Goal: Check status: Check status

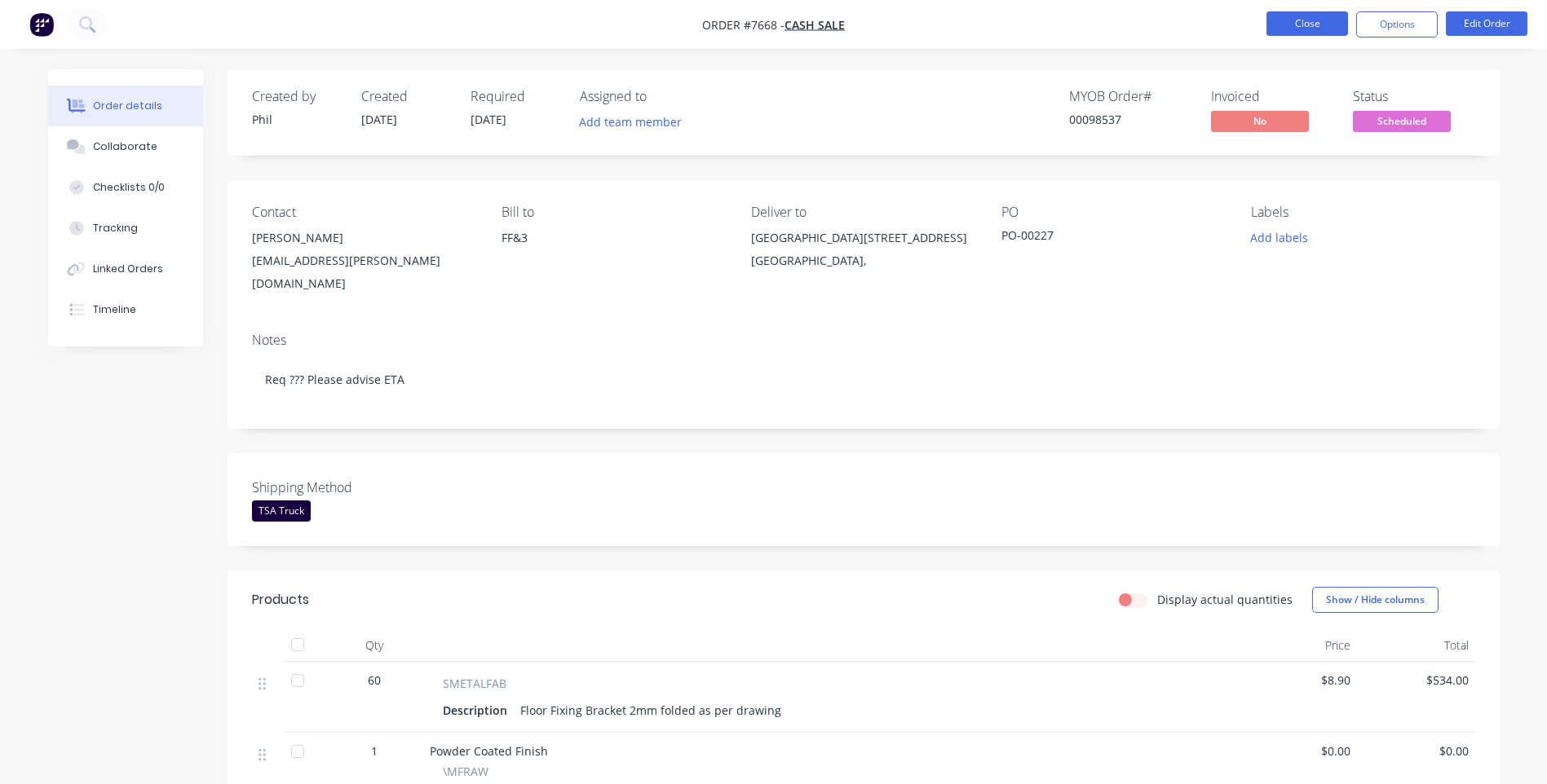
click at [1276, 27] on button "Close" at bounding box center [1307, 24] width 81 height 25
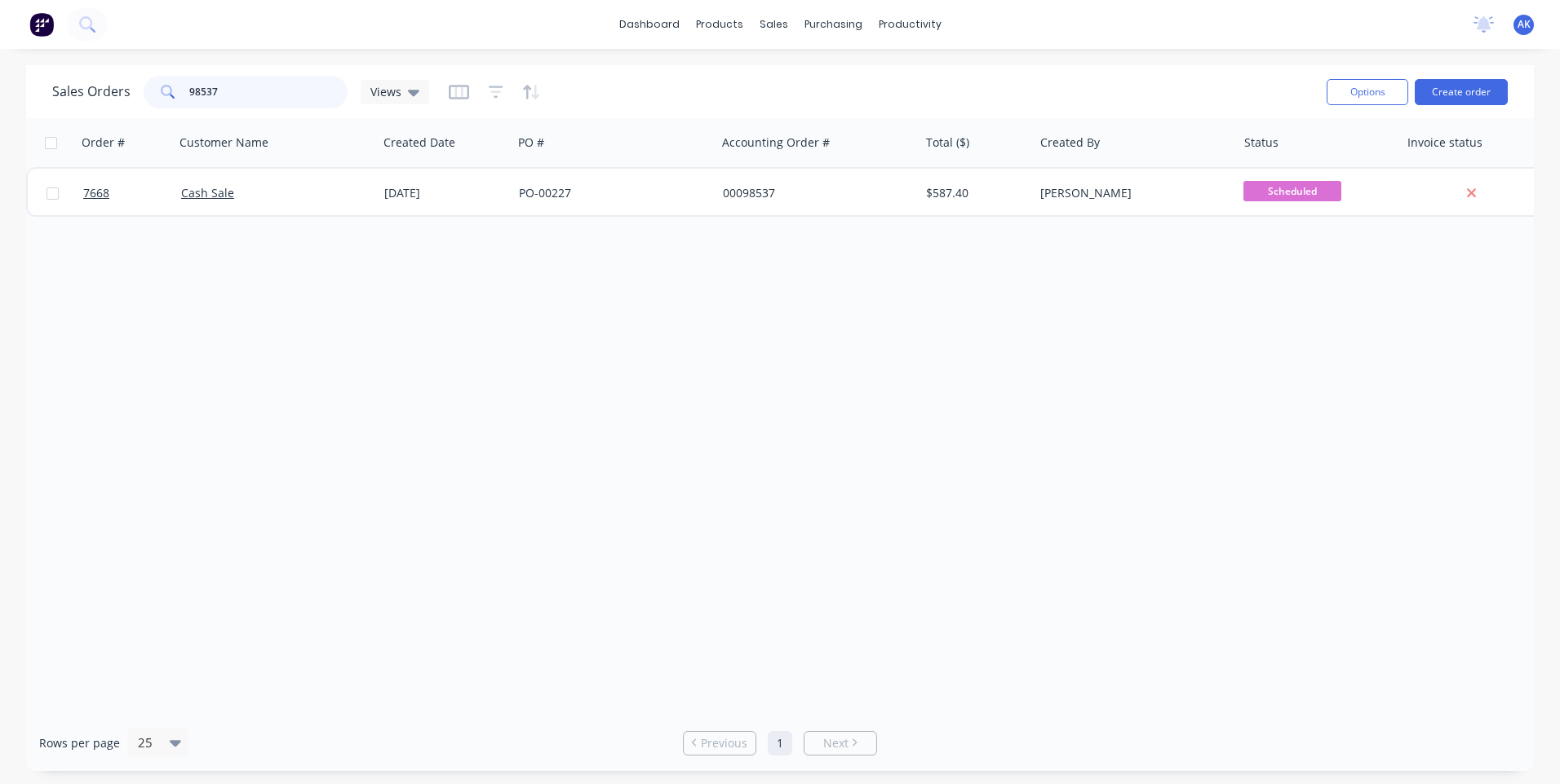
drag, startPoint x: 248, startPoint y: 90, endPoint x: 115, endPoint y: 111, distance: 134.6
click at [115, 111] on div "Sales Orders 98537 Views Options Create order" at bounding box center [780, 92] width 1508 height 53
type input "98477"
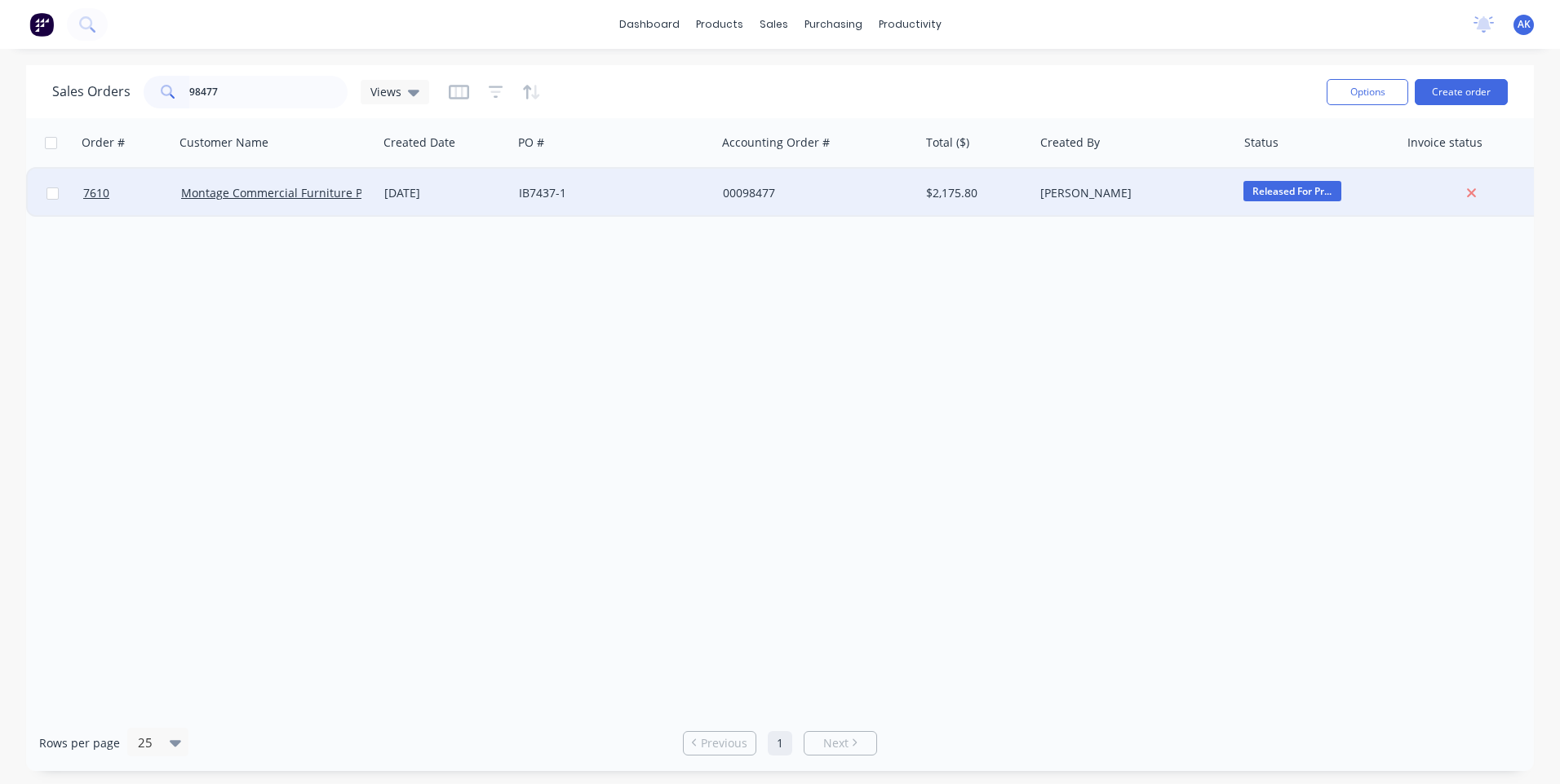
click at [459, 194] on div "[DATE]" at bounding box center [444, 193] width 121 height 16
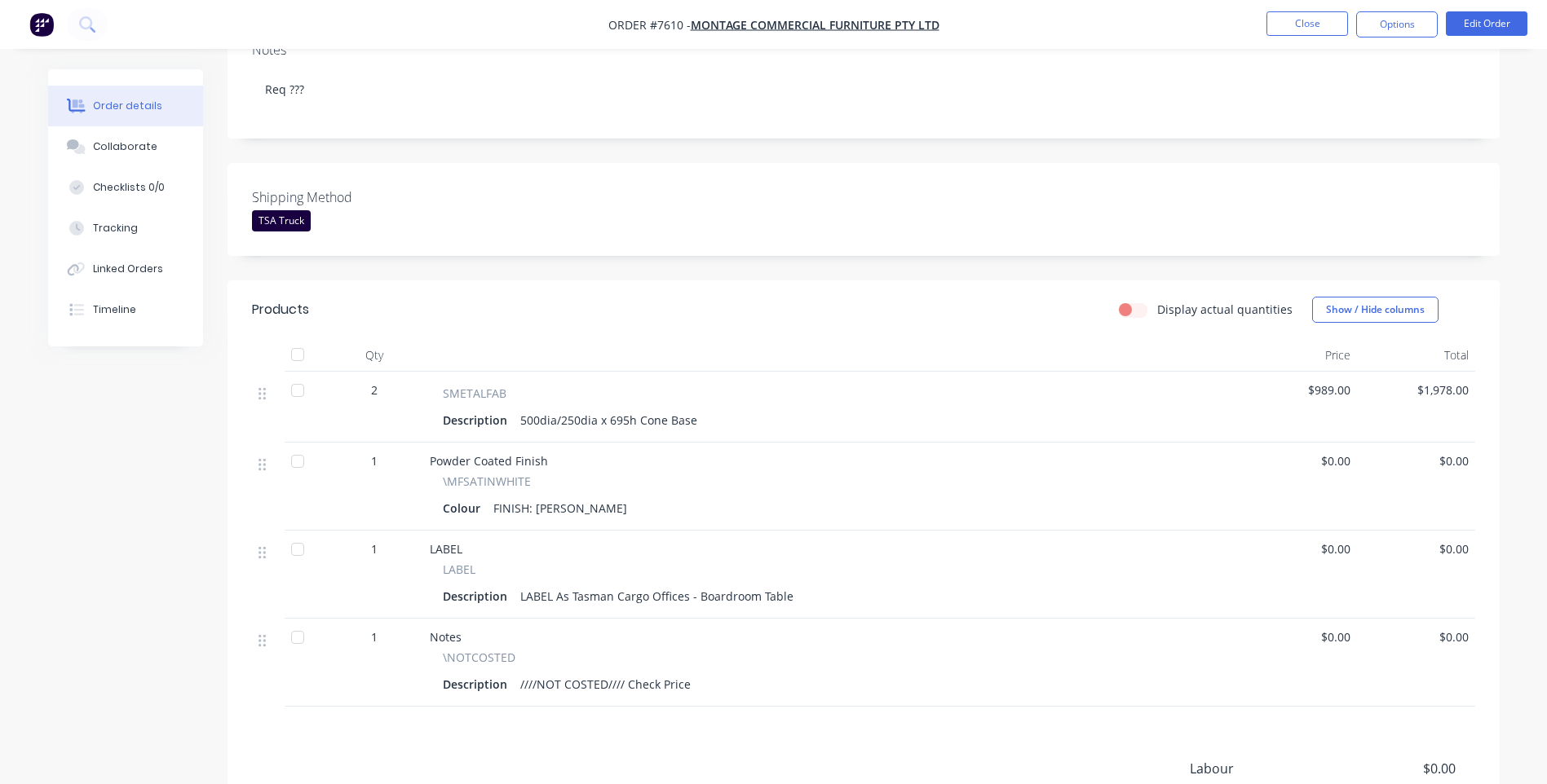
scroll to position [43, 0]
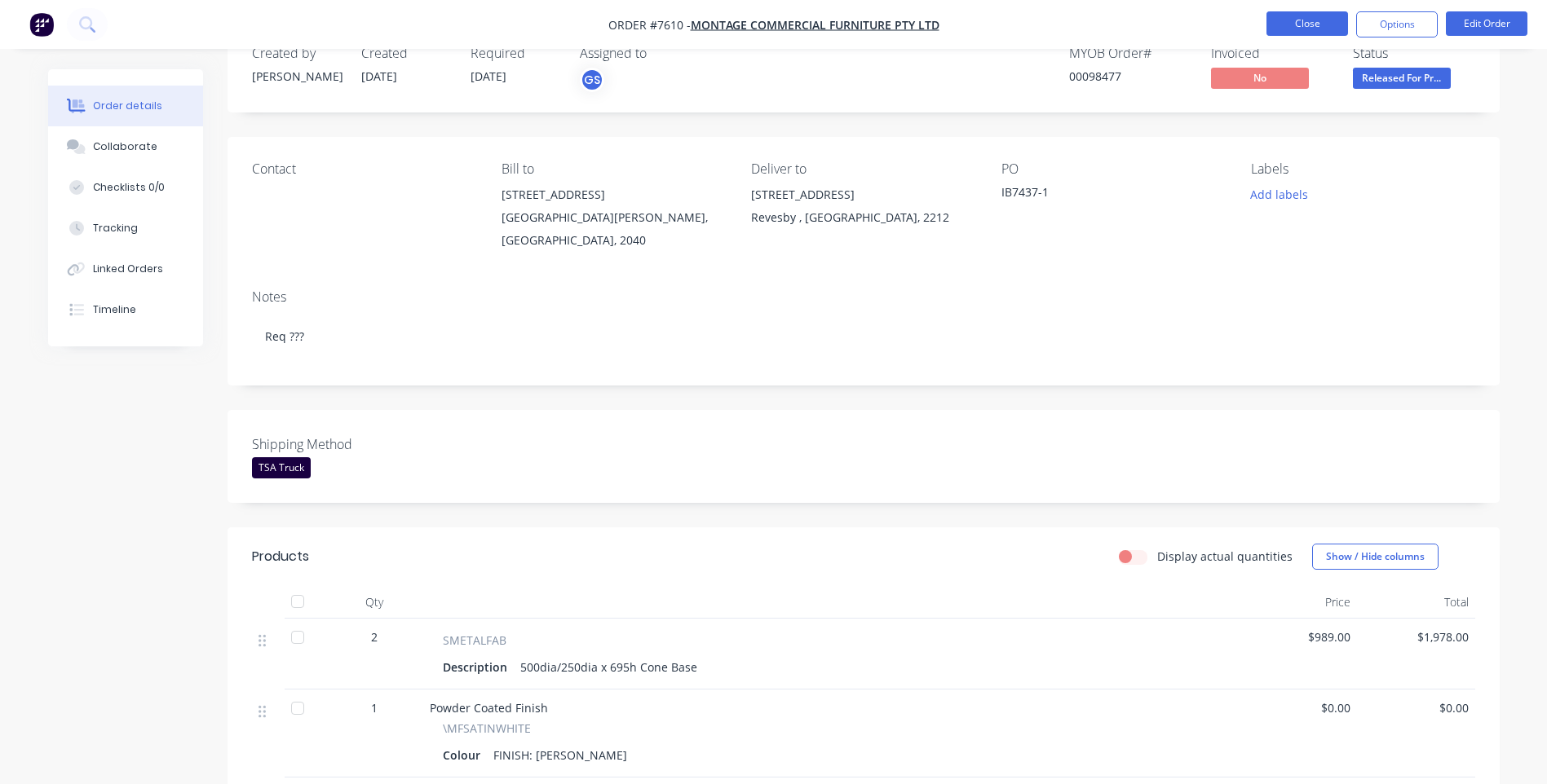
drag, startPoint x: 1322, startPoint y: 18, endPoint x: 1314, endPoint y: 17, distance: 8.1
click at [1314, 17] on button "Close" at bounding box center [1307, 24] width 81 height 25
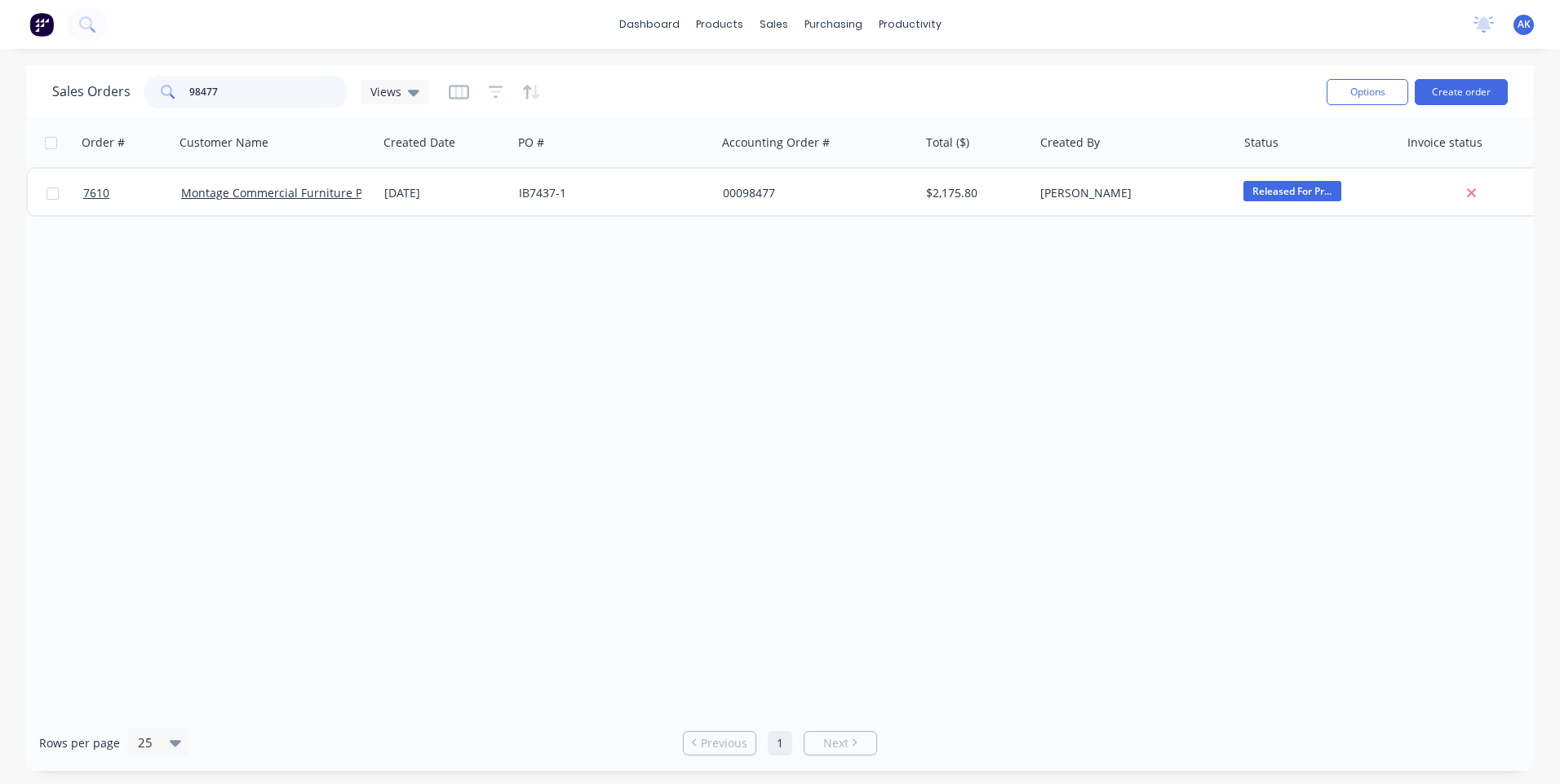
drag, startPoint x: 295, startPoint y: 89, endPoint x: 153, endPoint y: 95, distance: 142.1
click at [153, 95] on div "98477" at bounding box center [245, 92] width 204 height 33
type input "98308"
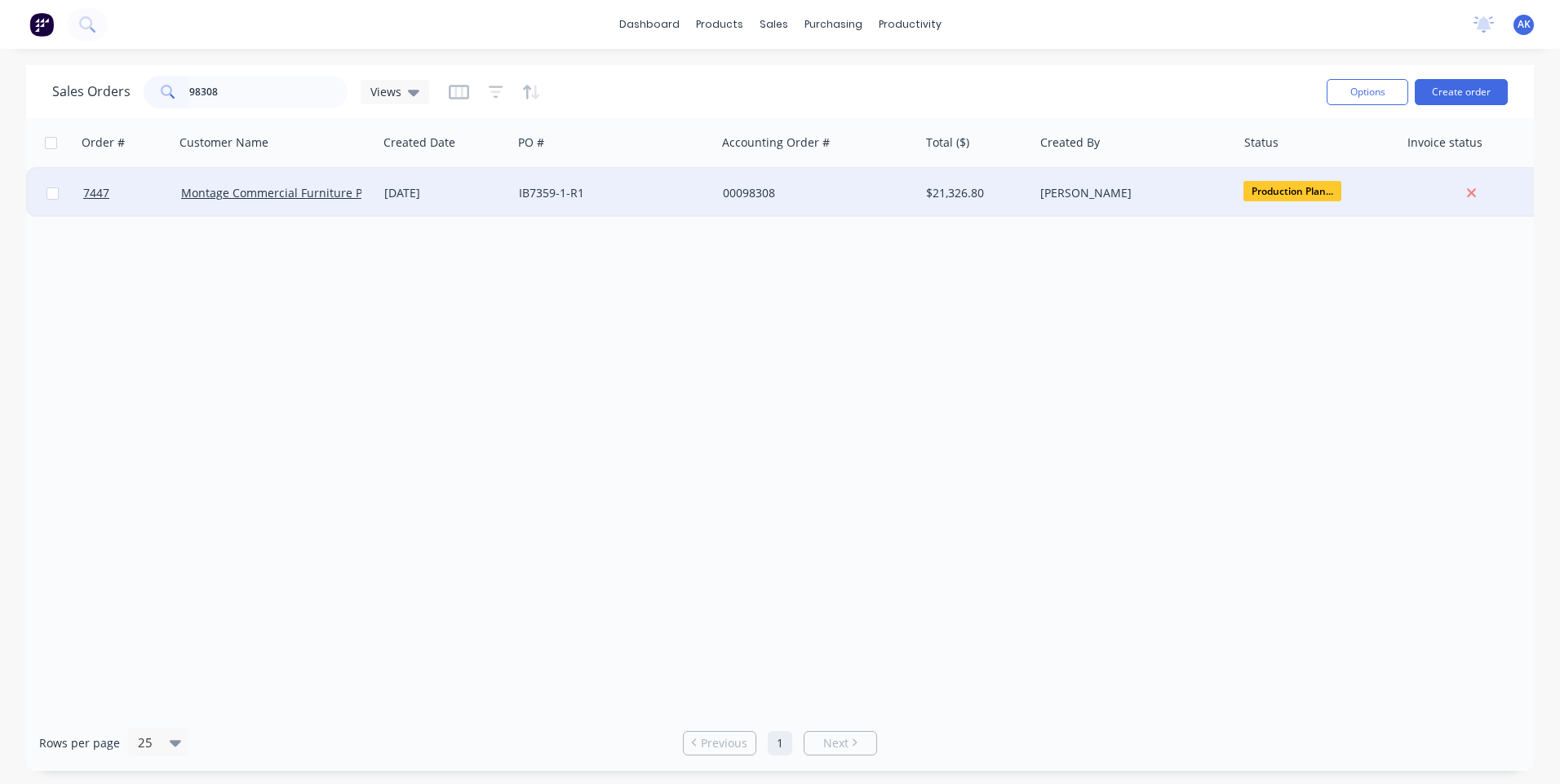
click at [530, 196] on div "IB7359-1-R1" at bounding box center [609, 193] width 181 height 16
